Goal: Task Accomplishment & Management: Complete application form

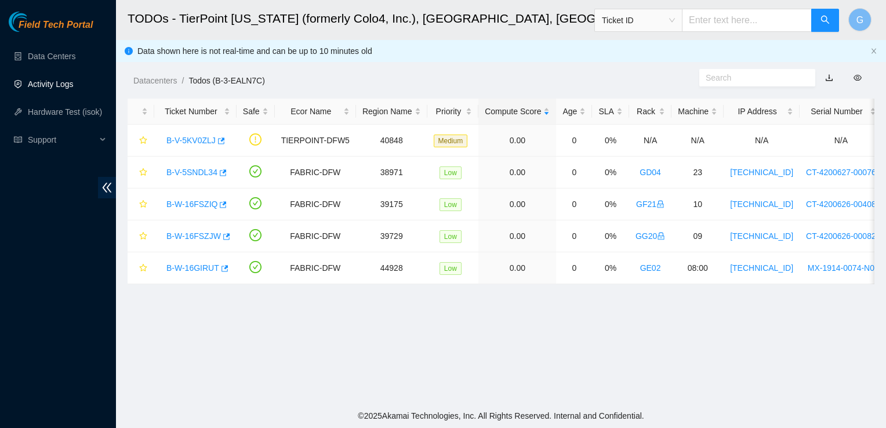
click at [67, 87] on link "Activity Logs" at bounding box center [51, 83] width 46 height 9
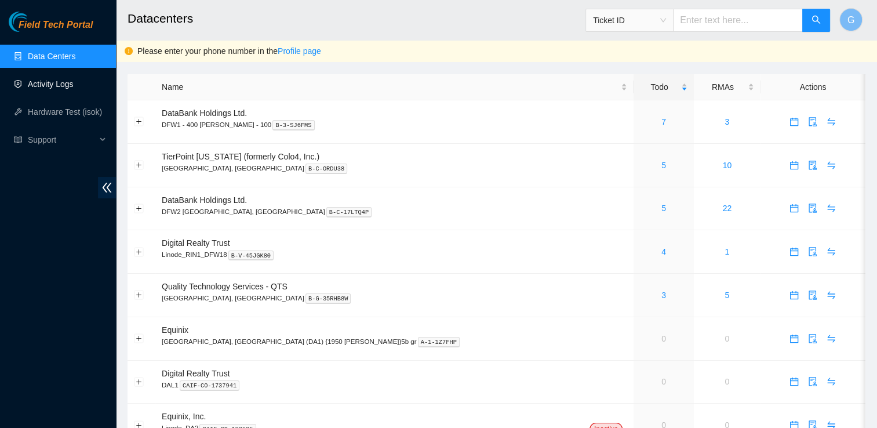
click at [45, 81] on link "Activity Logs" at bounding box center [51, 83] width 46 height 9
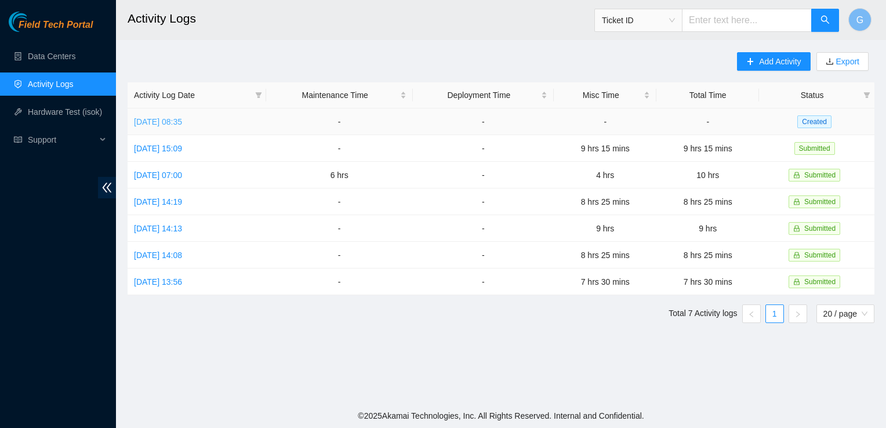
click at [182, 122] on link "Wed, 17 Sep 2025 08:35" at bounding box center [158, 121] width 48 height 9
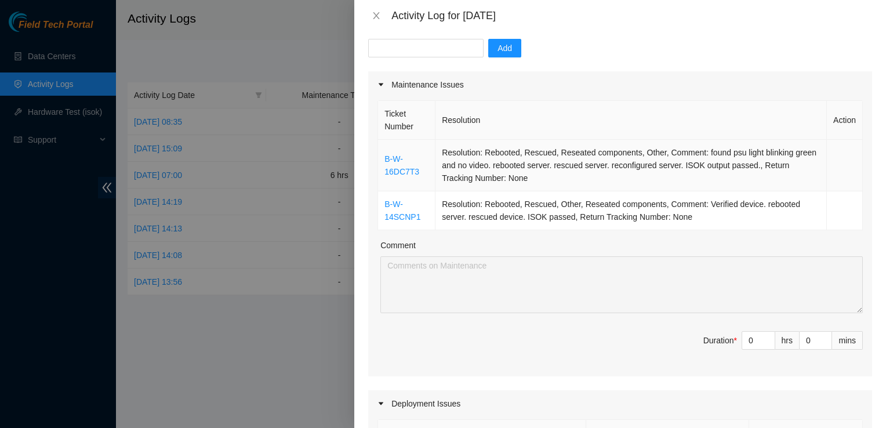
scroll to position [116, 0]
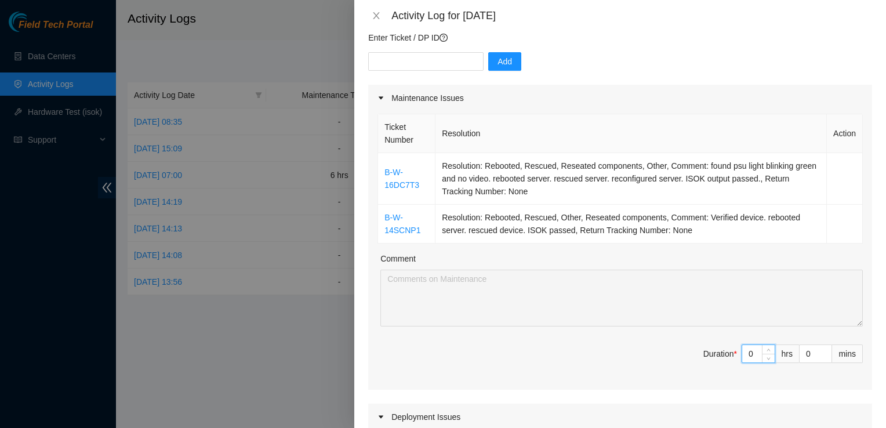
click at [746, 345] on input "0" at bounding box center [758, 353] width 32 height 17
type input "1"
click at [766, 349] on icon "up" at bounding box center [768, 351] width 4 height 4
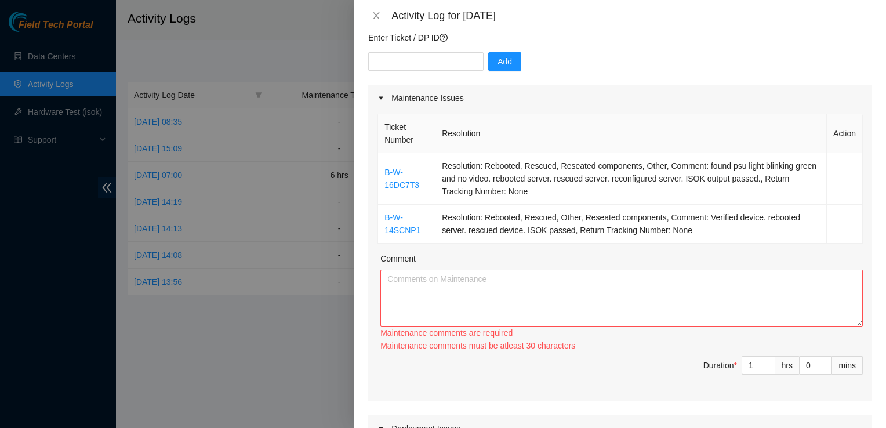
click at [761, 335] on div "Ticket Number Resolution Action B-W-16DC7T3 Resolution: Rebooted, Rescued, Rese…" at bounding box center [620, 256] width 504 height 290
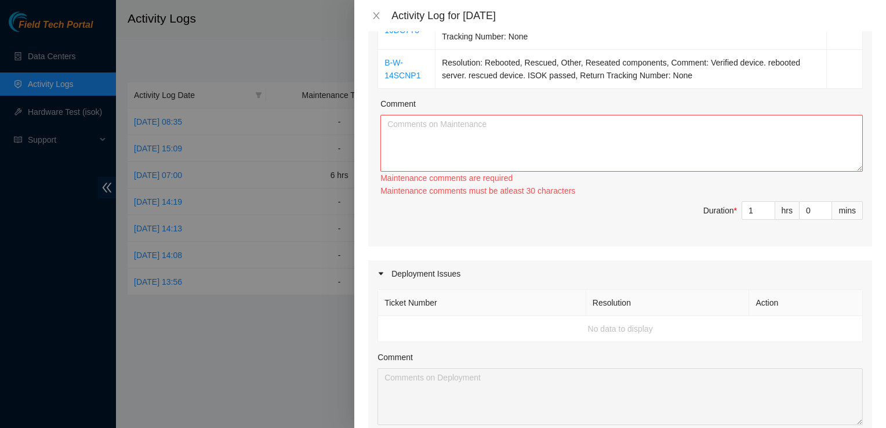
scroll to position [271, 0]
click at [372, 12] on icon "close" at bounding box center [376, 15] width 9 height 9
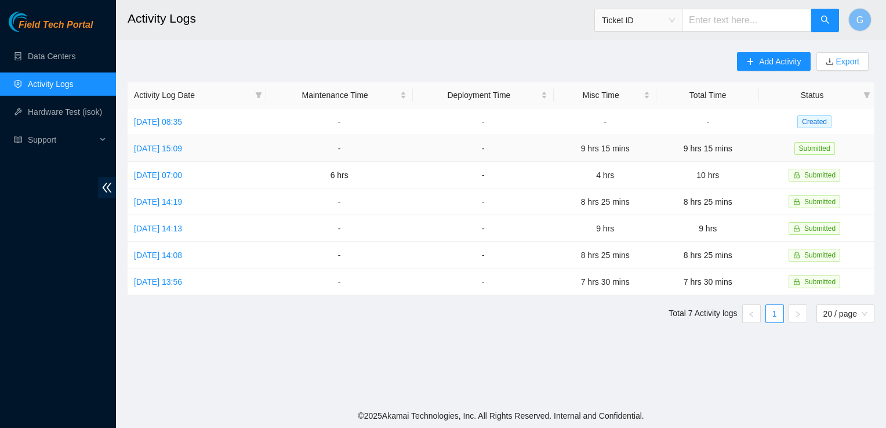
click at [223, 149] on td "Mon, 15 Sep 2025 15:09" at bounding box center [197, 148] width 139 height 27
click at [168, 150] on link "Mon, 15 Sep 2025 15:09" at bounding box center [158, 148] width 48 height 9
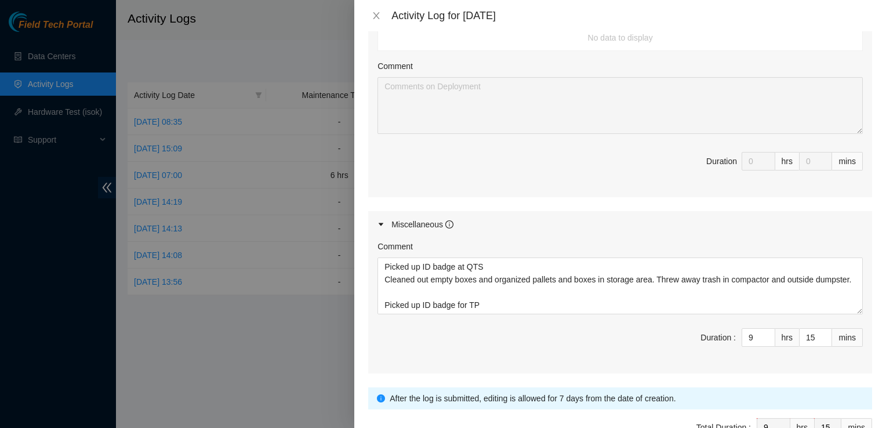
scroll to position [471, 0]
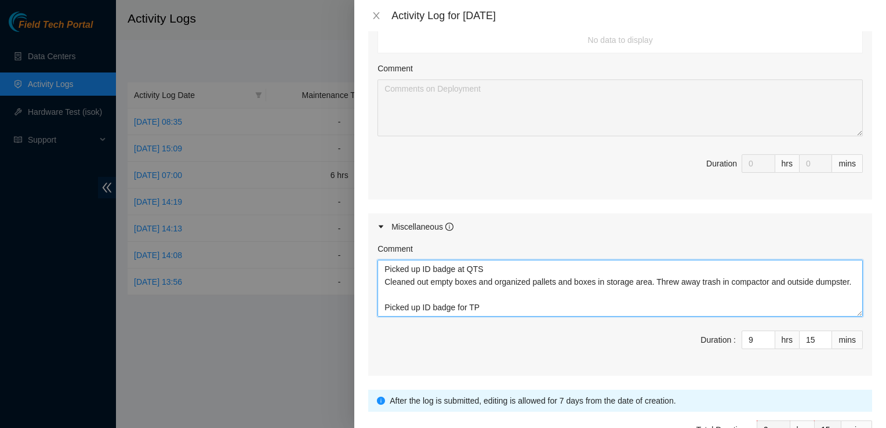
click at [483, 279] on textarea "Picked up ID badge at QTS Cleaned out empty boxes and organized pallets and box…" at bounding box center [619, 288] width 485 height 57
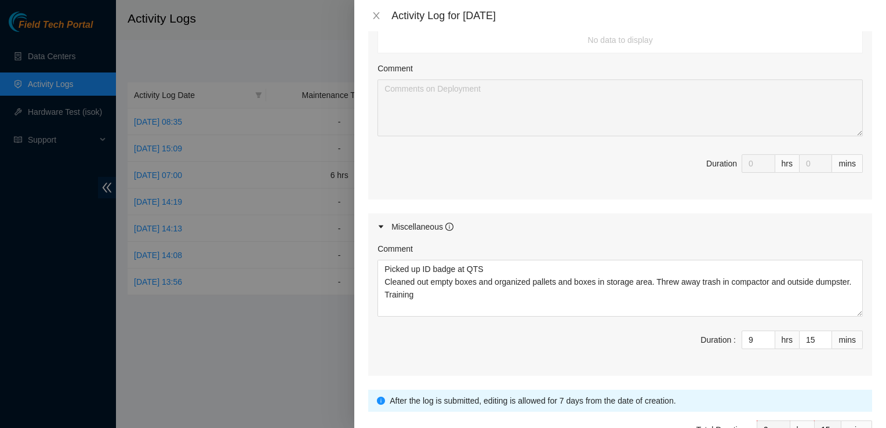
click at [475, 300] on div "Comment Picked up ID badge at QTS Cleaned out empty boxes and organized pallets…" at bounding box center [620, 308] width 504 height 136
click at [485, 283] on textarea "Picked up ID badge at QTS Cleaned out empty boxes and organized pallets and box…" at bounding box center [619, 288] width 485 height 57
click at [461, 279] on textarea "Picked up ID badge at QTS Cleaned out empty boxes and organized pallets and box…" at bounding box center [619, 288] width 485 height 57
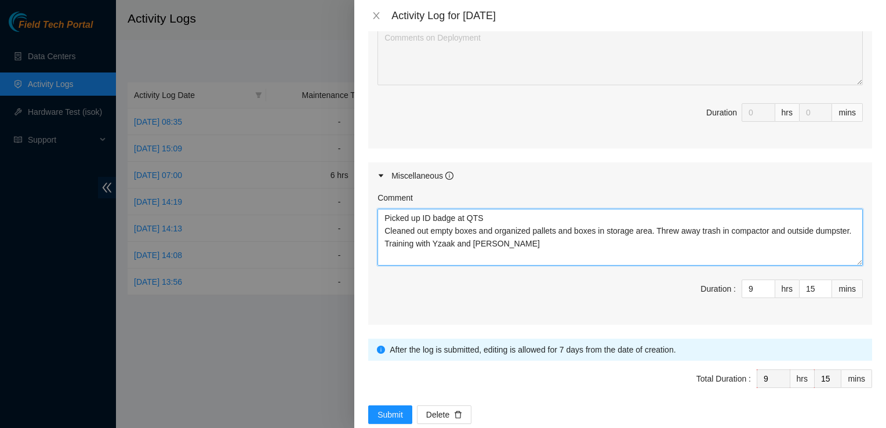
scroll to position [526, 0]
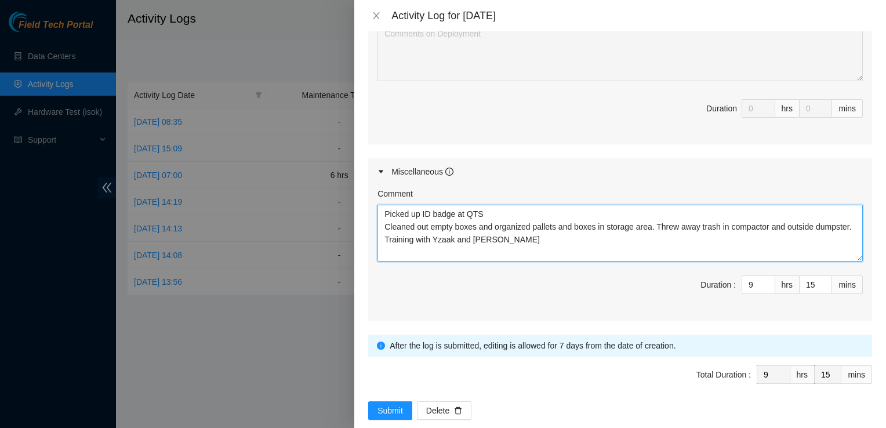
click at [545, 225] on textarea "Picked up ID badge at QTS Cleaned out empty boxes and organized pallets and box…" at bounding box center [619, 233] width 485 height 57
type textarea "Picked up ID badge at QTS Cleaned out empty boxes and organized pallets and box…"
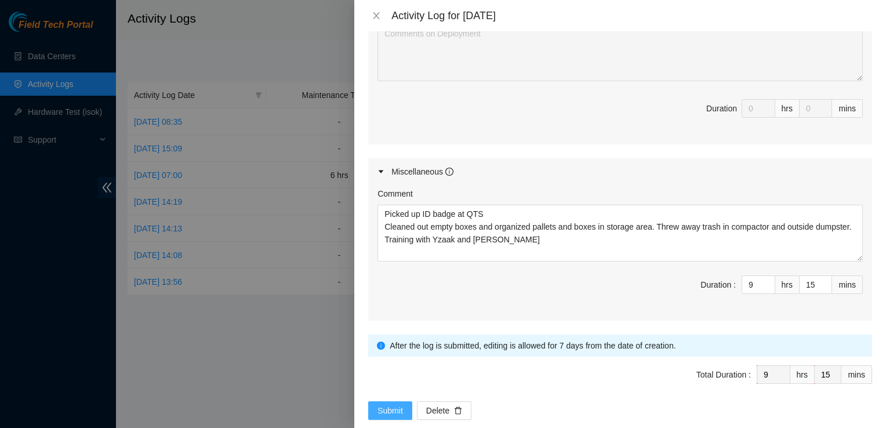
click at [380, 404] on span "Submit" at bounding box center [390, 410] width 26 height 13
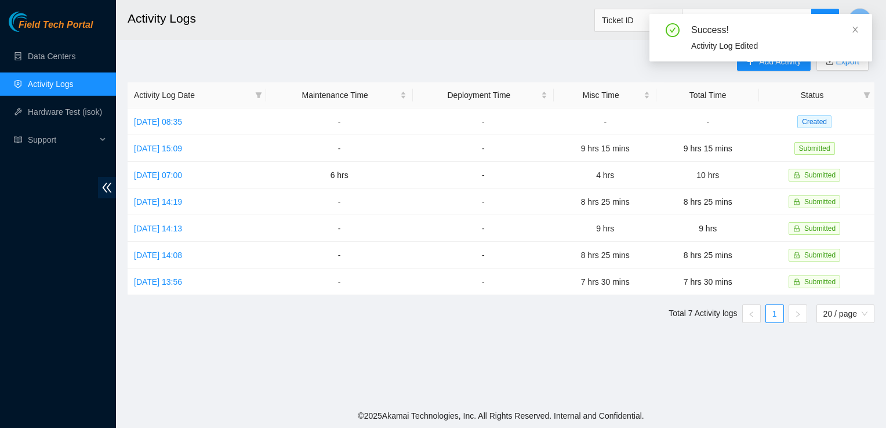
click at [882, 36] on header "Activity Logs Ticket ID G" at bounding box center [559, 20] width 886 height 40
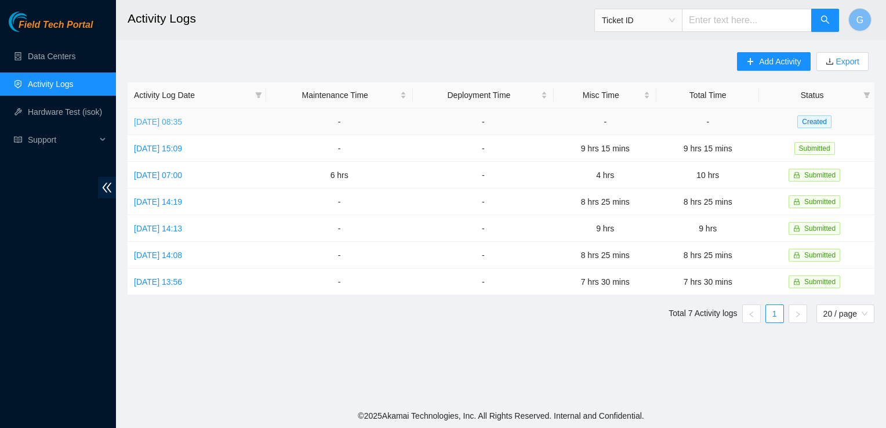
click at [161, 124] on link "Wed, 17 Sep 2025 08:35" at bounding box center [158, 121] width 48 height 9
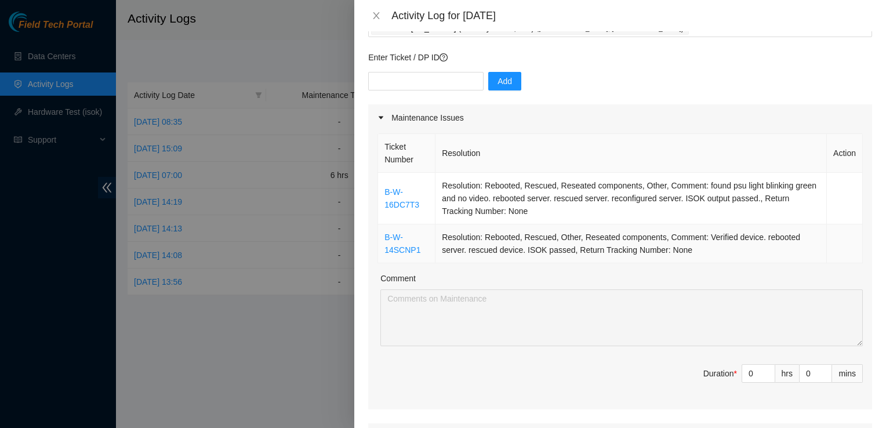
scroll to position [100, 0]
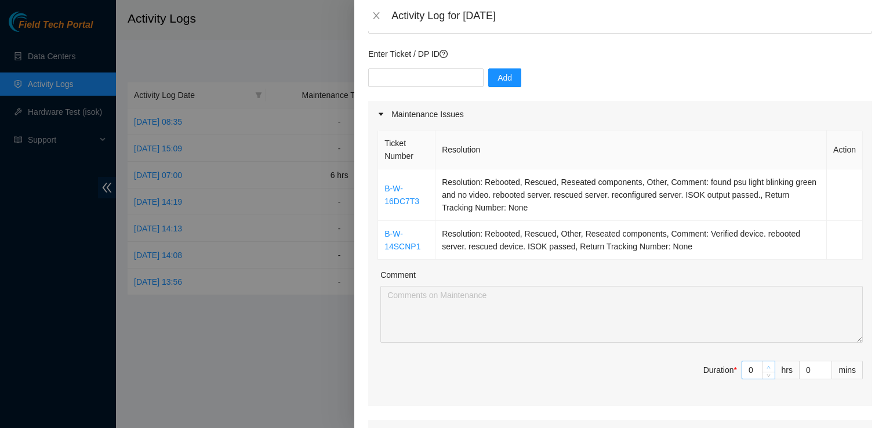
type input "1"
click at [762, 361] on span "Increase Value" at bounding box center [768, 366] width 13 height 10
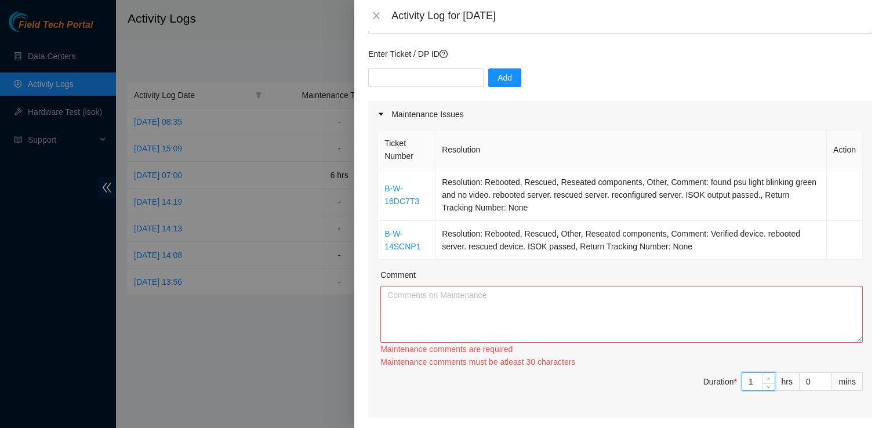
click at [762, 355] on div "Maintenance comments must be atleast 30 characters" at bounding box center [621, 361] width 482 height 13
type input "2"
drag, startPoint x: 762, startPoint y: 345, endPoint x: 761, endPoint y: 361, distance: 15.2
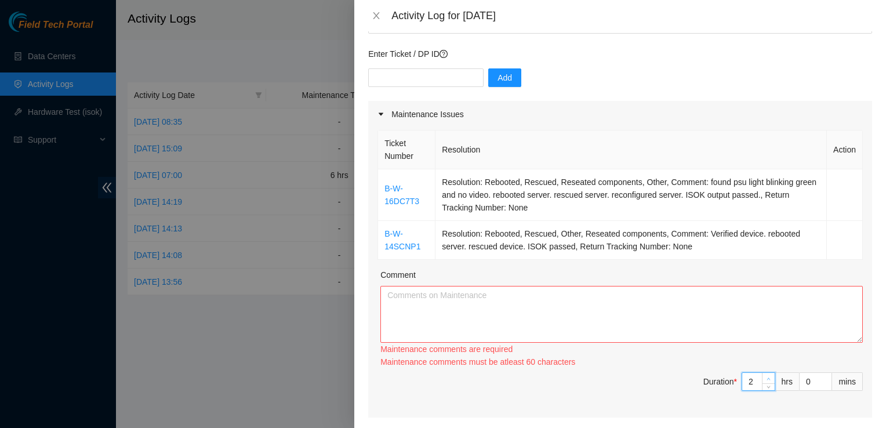
click at [767, 377] on icon "up" at bounding box center [768, 378] width 3 height 2
type input "3"
click at [767, 377] on icon "up" at bounding box center [768, 378] width 3 height 2
type input "4"
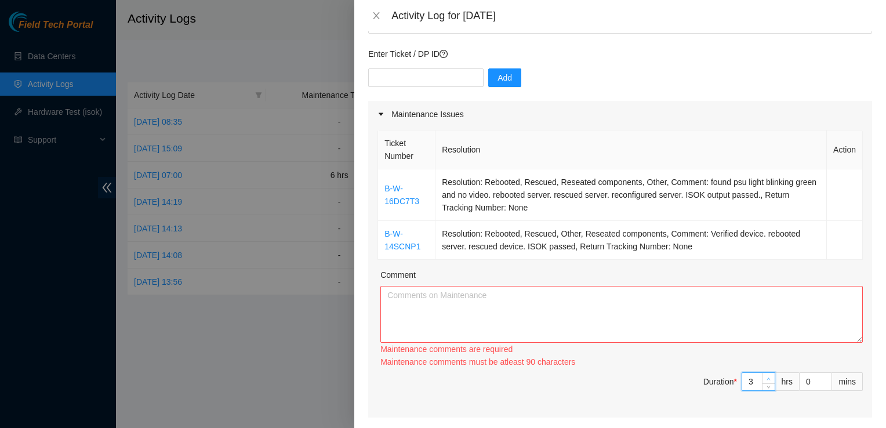
type input "4"
click at [766, 377] on icon "up" at bounding box center [768, 379] width 4 height 4
type input "5"
click at [767, 377] on icon "up" at bounding box center [768, 378] width 3 height 2
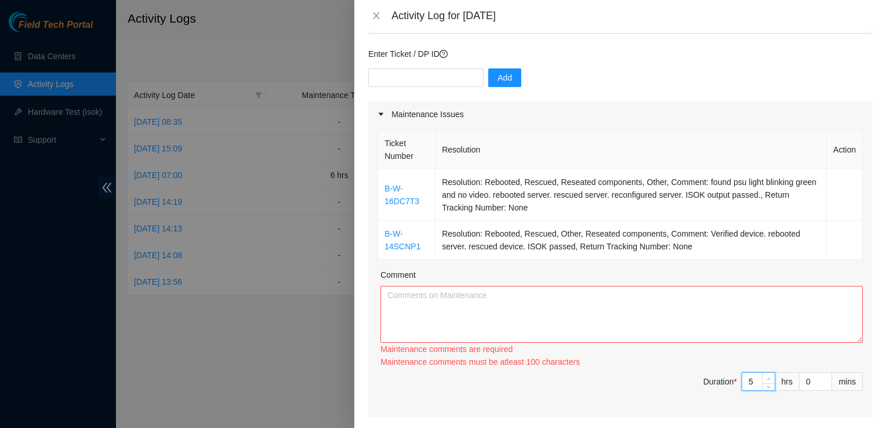
type input "6"
click at [767, 377] on icon "up" at bounding box center [768, 378] width 3 height 2
type input "7"
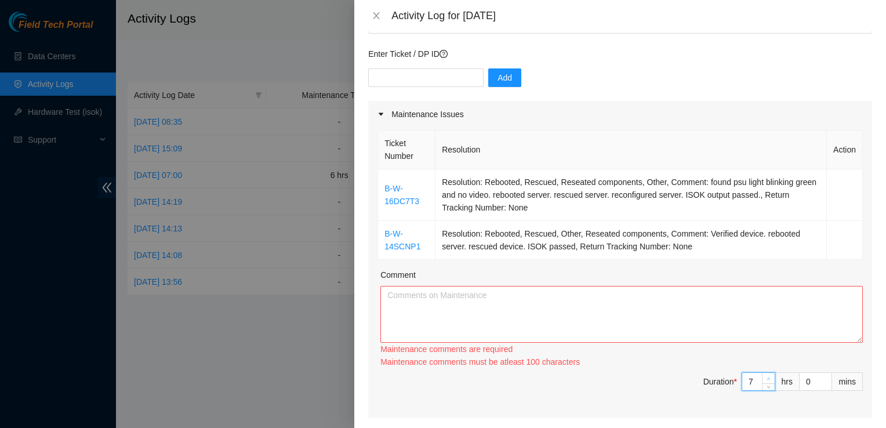
click at [767, 377] on icon "up" at bounding box center [768, 378] width 3 height 2
type input "8"
click at [767, 377] on icon "up" at bounding box center [768, 378] width 3 height 2
type input "7"
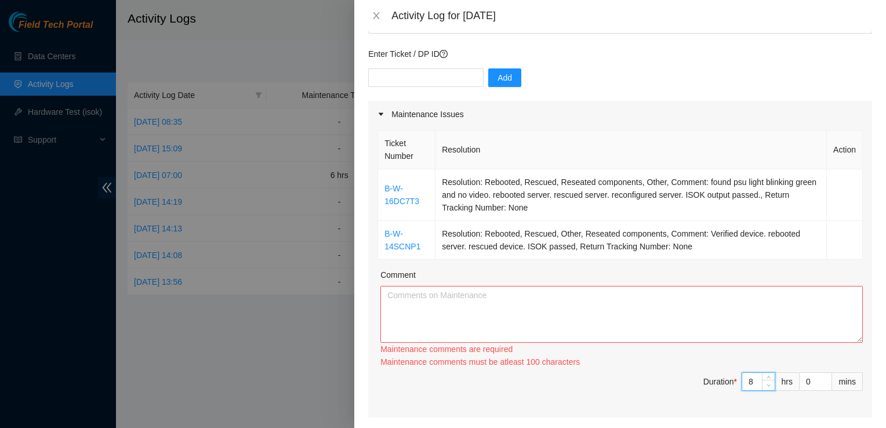
type input "7"
click at [765, 380] on span "Decrease Value" at bounding box center [768, 385] width 13 height 10
type input "6"
click at [765, 380] on span "Decrease Value" at bounding box center [768, 385] width 13 height 10
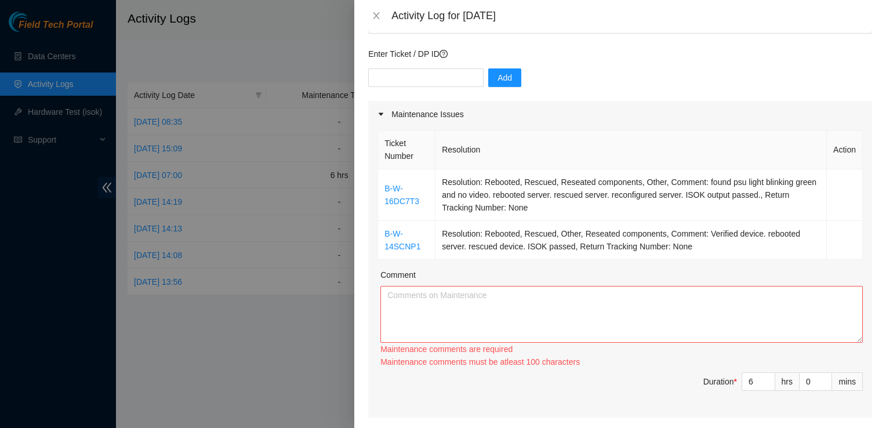
click at [816, 355] on div "Maintenance comments must be atleast 100 characters" at bounding box center [621, 361] width 482 height 13
click at [701, 286] on textarea "Comment" at bounding box center [621, 314] width 482 height 57
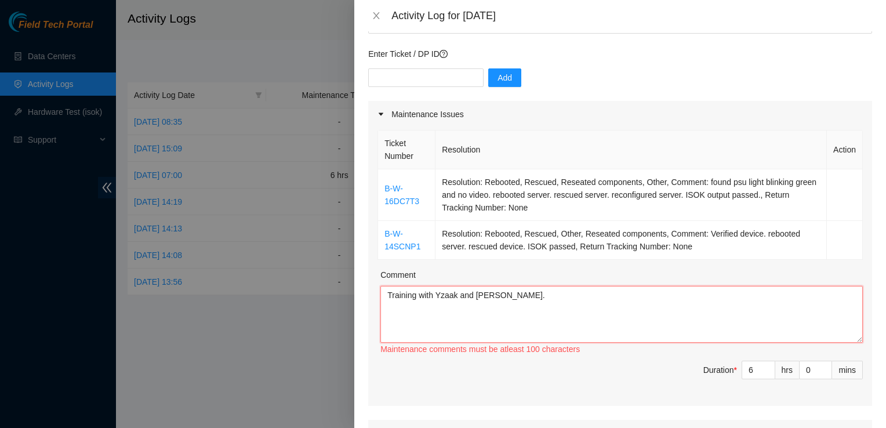
click at [383, 286] on textarea "Training with Yzaak and Matias." at bounding box center [621, 314] width 482 height 57
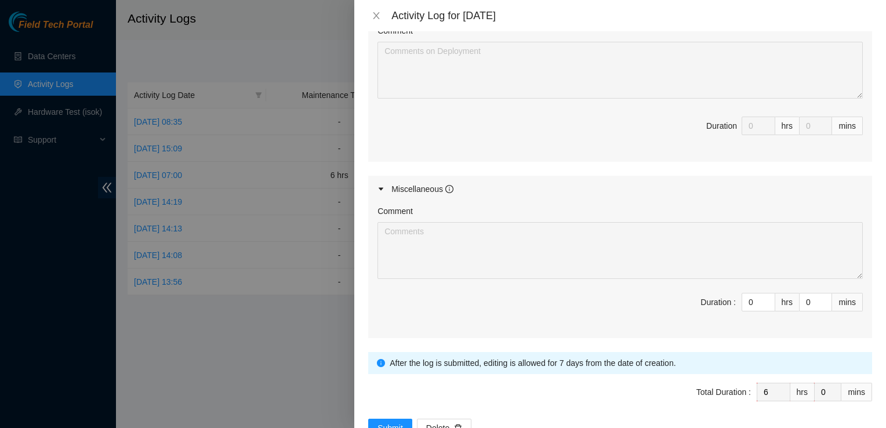
scroll to position [584, 0]
type textarea "Training with Yzaak and Matias."
click at [742, 294] on input "0" at bounding box center [758, 302] width 32 height 17
type input "1"
type input "7"
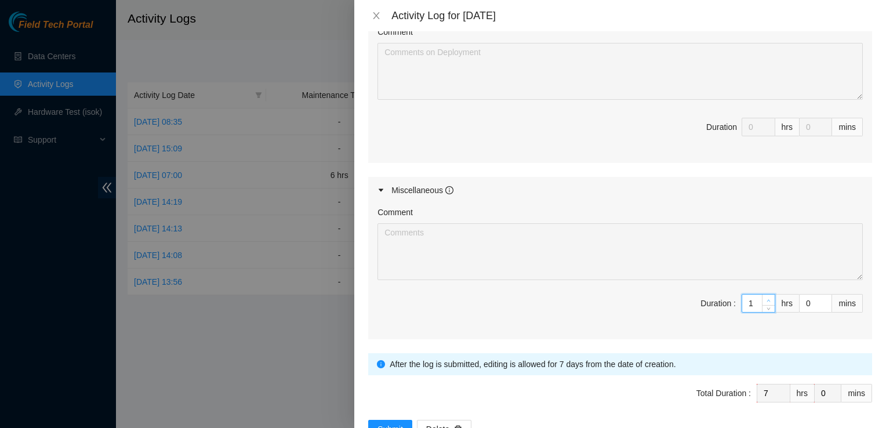
click at [762, 294] on span "Increase Value" at bounding box center [768, 299] width 13 height 10
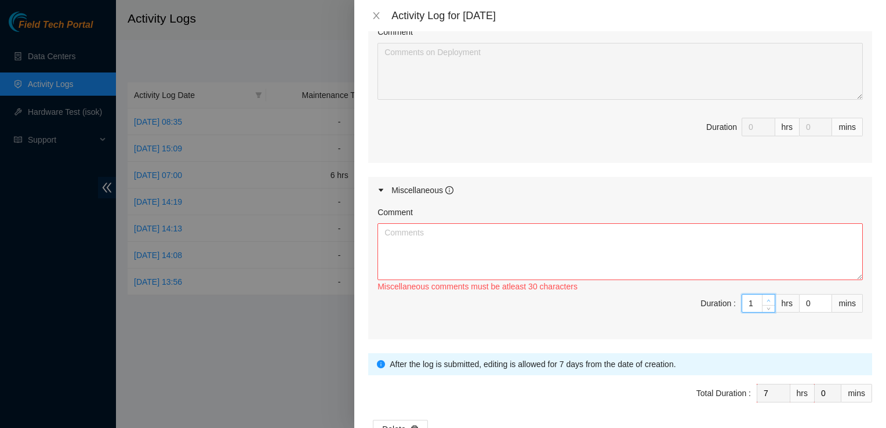
type input "2"
type input "8"
click at [762, 294] on span "Increase Value" at bounding box center [768, 299] width 13 height 10
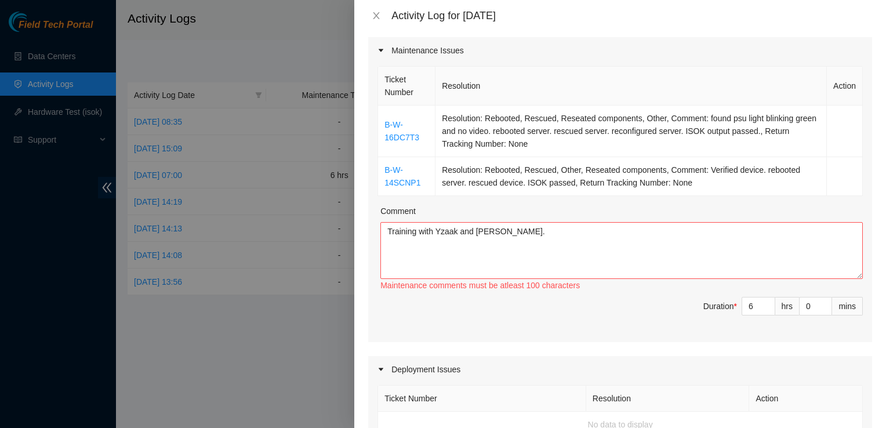
scroll to position [161, 0]
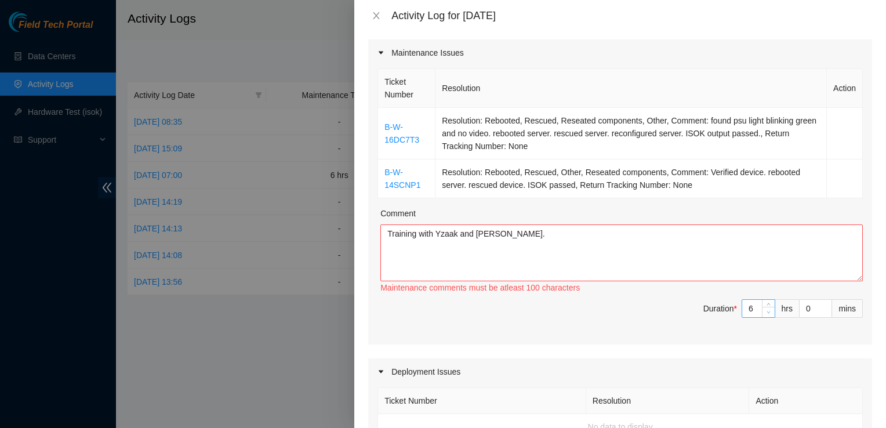
type input "5"
type input "7"
click at [766, 310] on icon "down" at bounding box center [768, 312] width 4 height 4
type input "4"
type input "6"
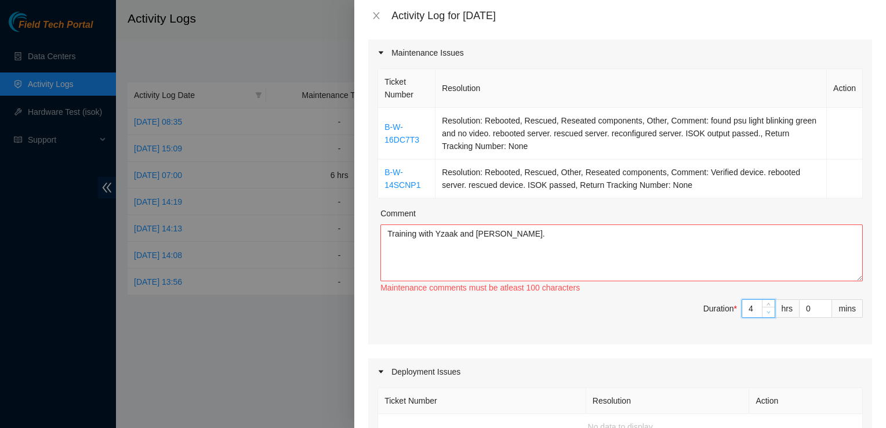
click at [766, 310] on icon "down" at bounding box center [768, 312] width 4 height 4
type input "3"
type input "5"
click at [766, 310] on icon "down" at bounding box center [768, 312] width 4 height 4
type input "4"
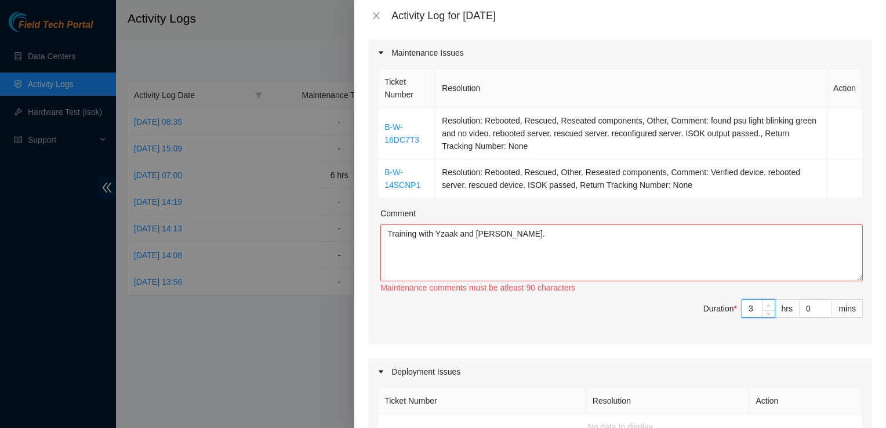
type input "6"
click at [765, 302] on span "up" at bounding box center [768, 305] width 7 height 7
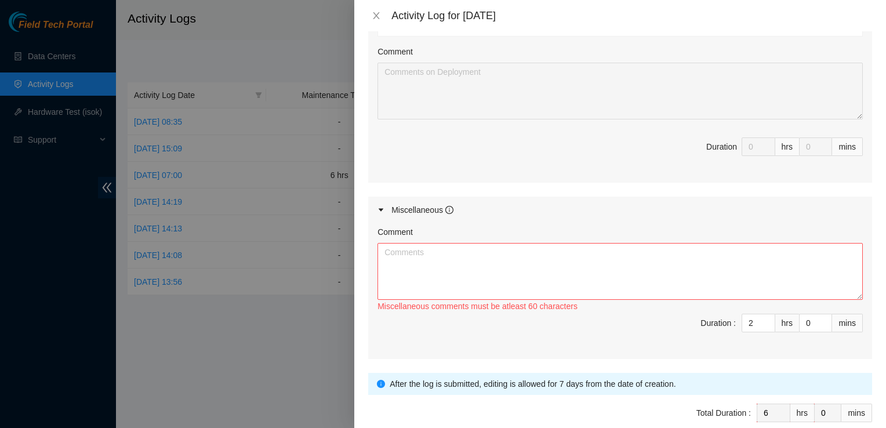
scroll to position [567, 0]
